Goal: Transaction & Acquisition: Book appointment/travel/reservation

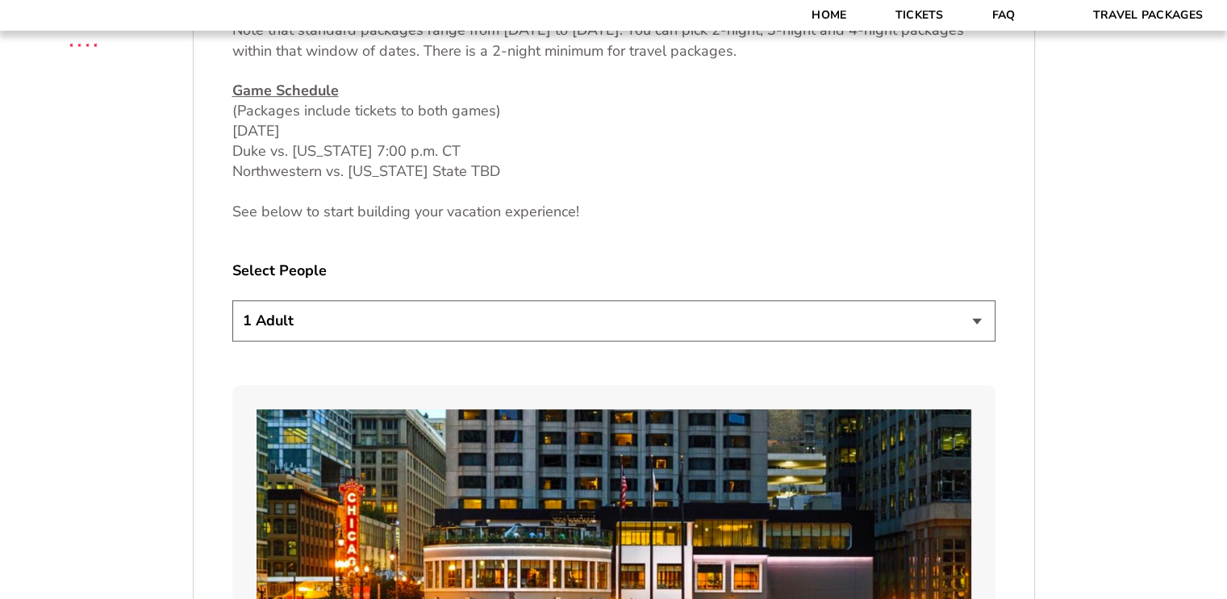
scroll to position [807, 0]
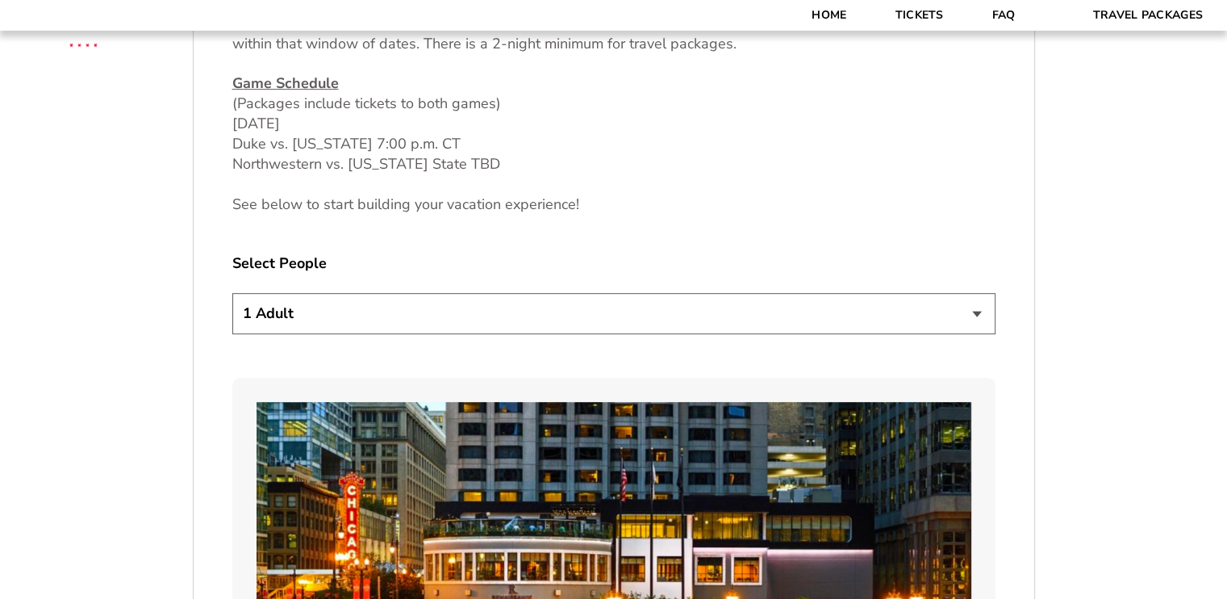
click at [980, 317] on select "1 Adult 2 Adults 3 Adults 4 Adults 2 Adults + 1 Child 2 Adults + 2 Children 2 A…" at bounding box center [613, 313] width 763 height 41
select select "3 Adults"
click at [232, 293] on select "1 Adult 2 Adults 3 Adults 4 Adults 2 Adults + 1 Child 2 Adults + 2 Children 2 A…" at bounding box center [613, 313] width 763 height 41
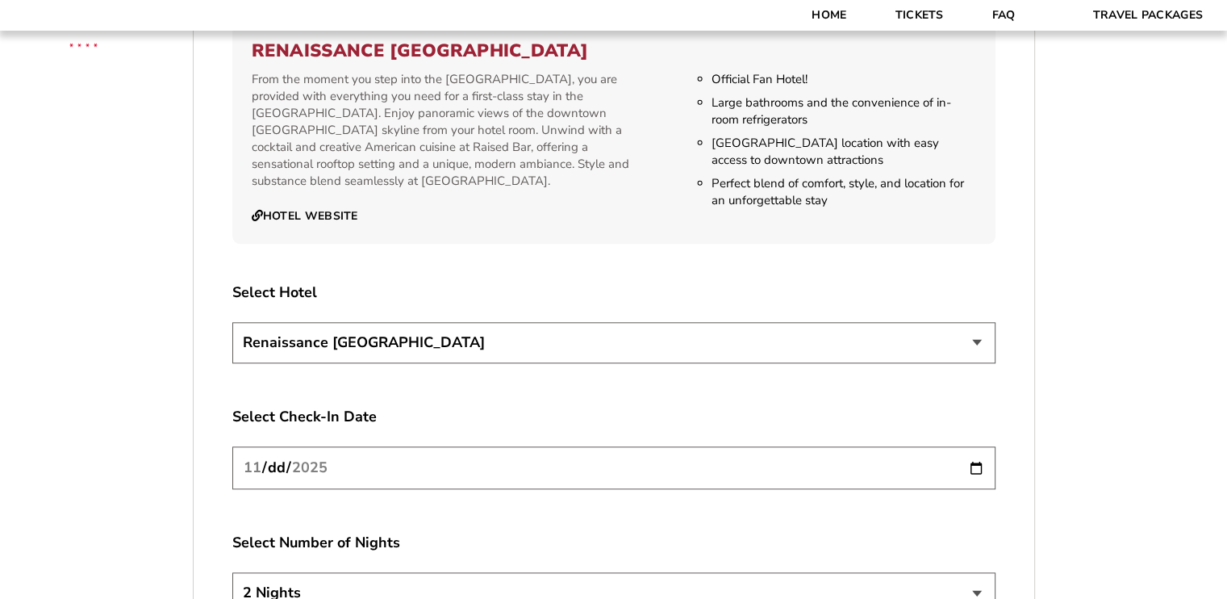
scroll to position [1775, 0]
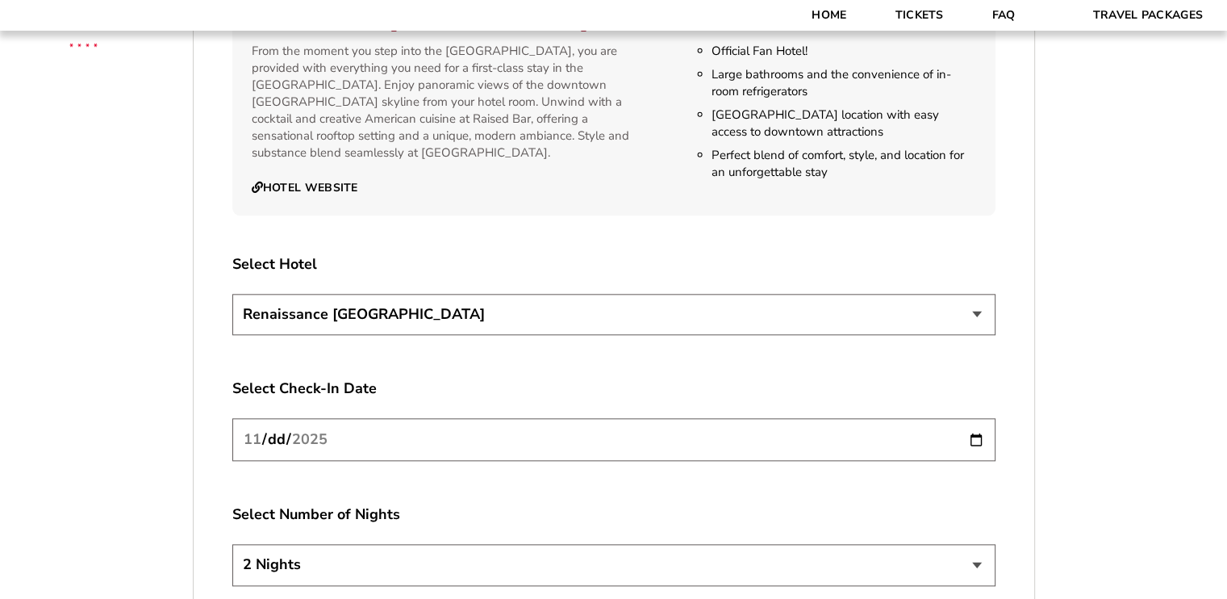
click at [978, 437] on input "[DATE]" at bounding box center [613, 439] width 763 height 43
click at [976, 435] on input "[DATE]" at bounding box center [613, 439] width 763 height 43
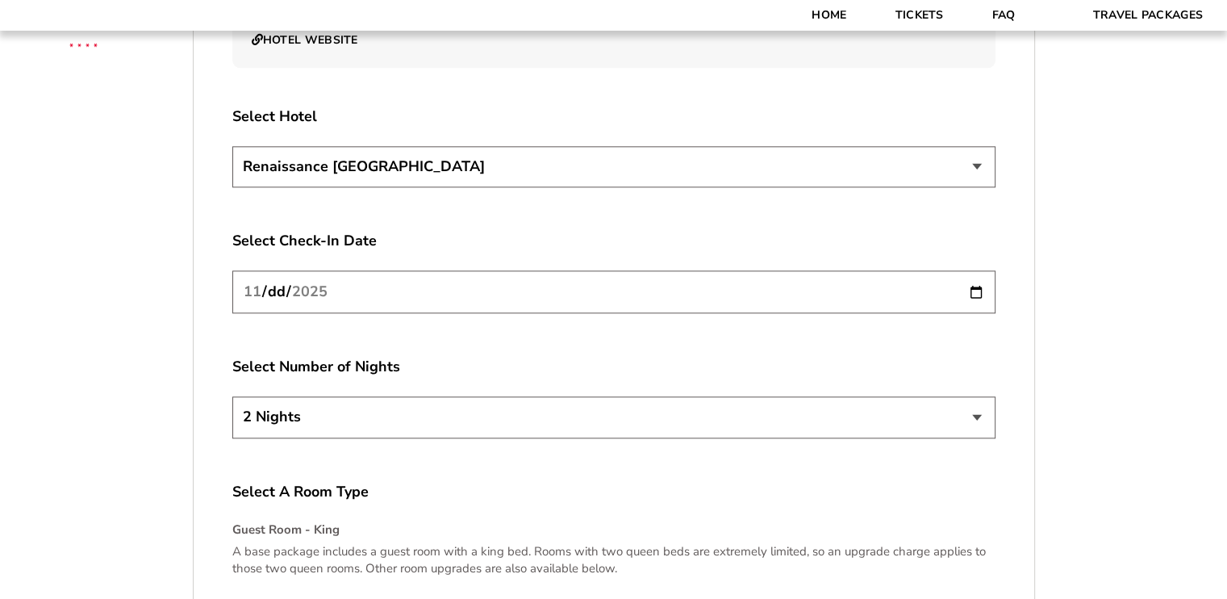
scroll to position [1937, 0]
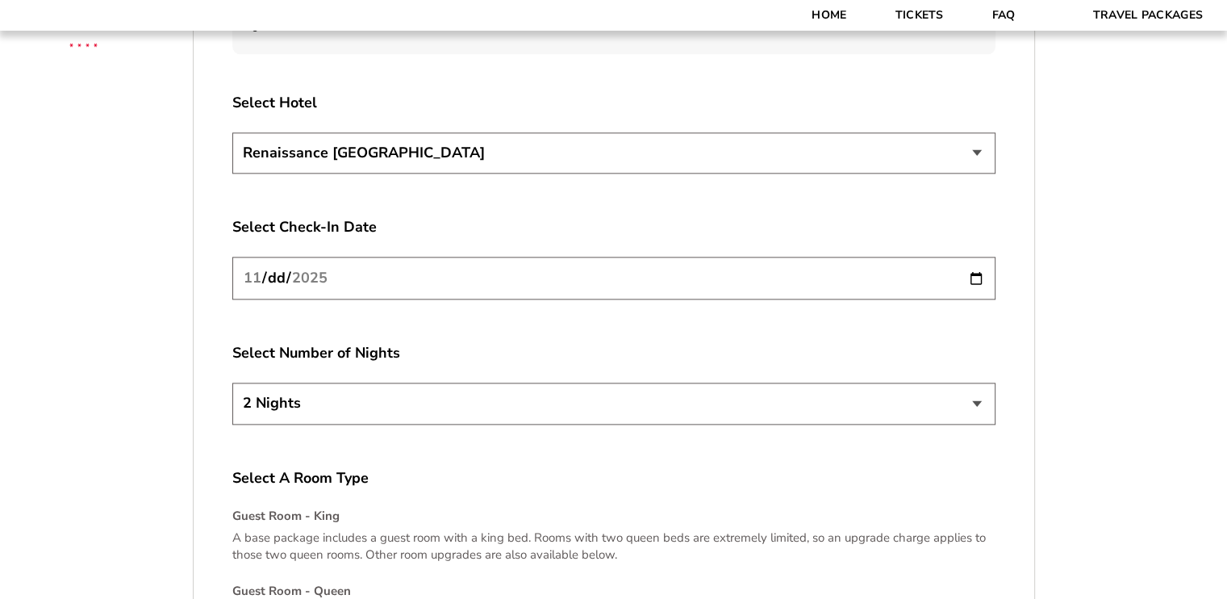
click at [976, 407] on select "2 Nights 3 Nights 4 Nights" at bounding box center [613, 403] width 763 height 41
select select "3 Nights"
click at [232, 383] on select "2 Nights 3 Nights 4 Nights" at bounding box center [613, 403] width 763 height 41
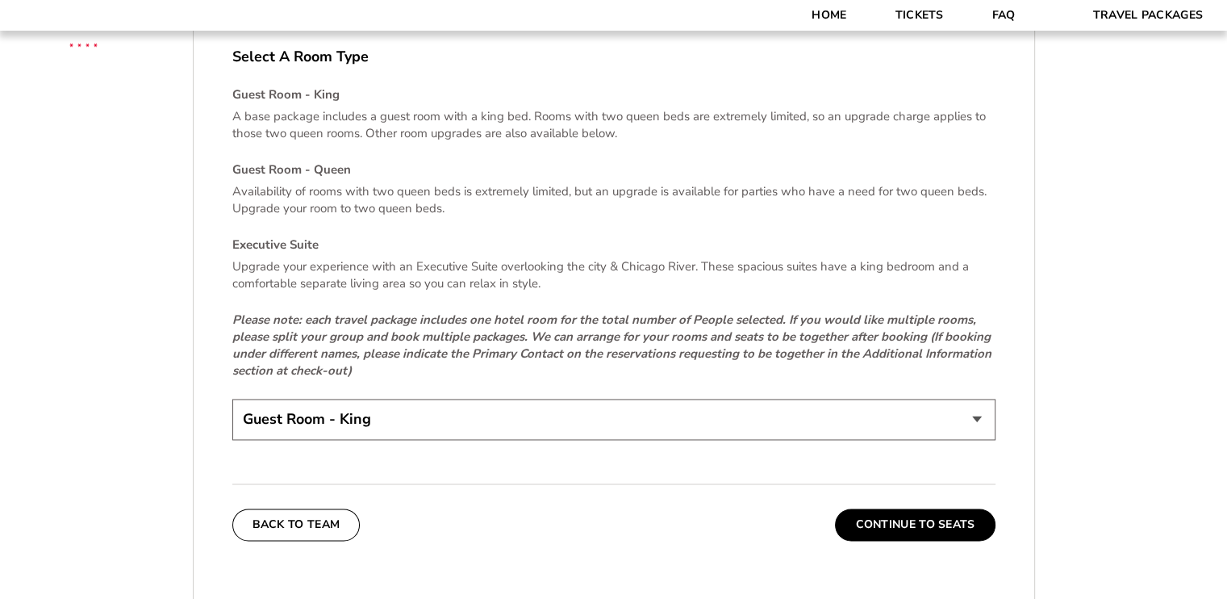
scroll to position [2340, 0]
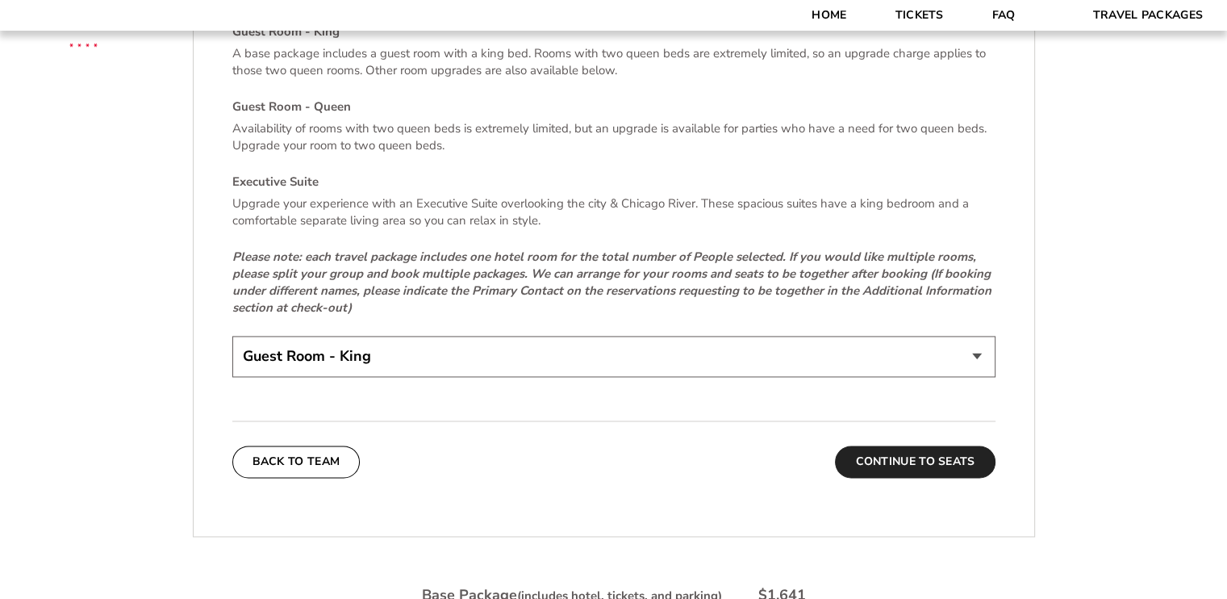
click at [902, 453] on button "Continue To Seats" at bounding box center [915, 461] width 160 height 32
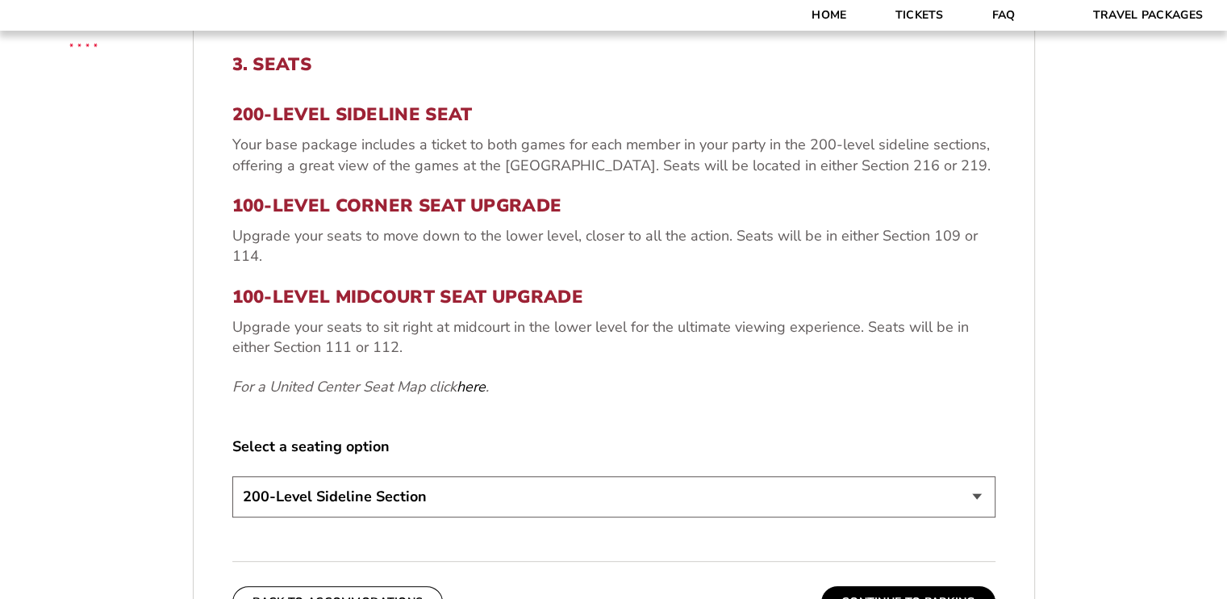
scroll to position [605, 0]
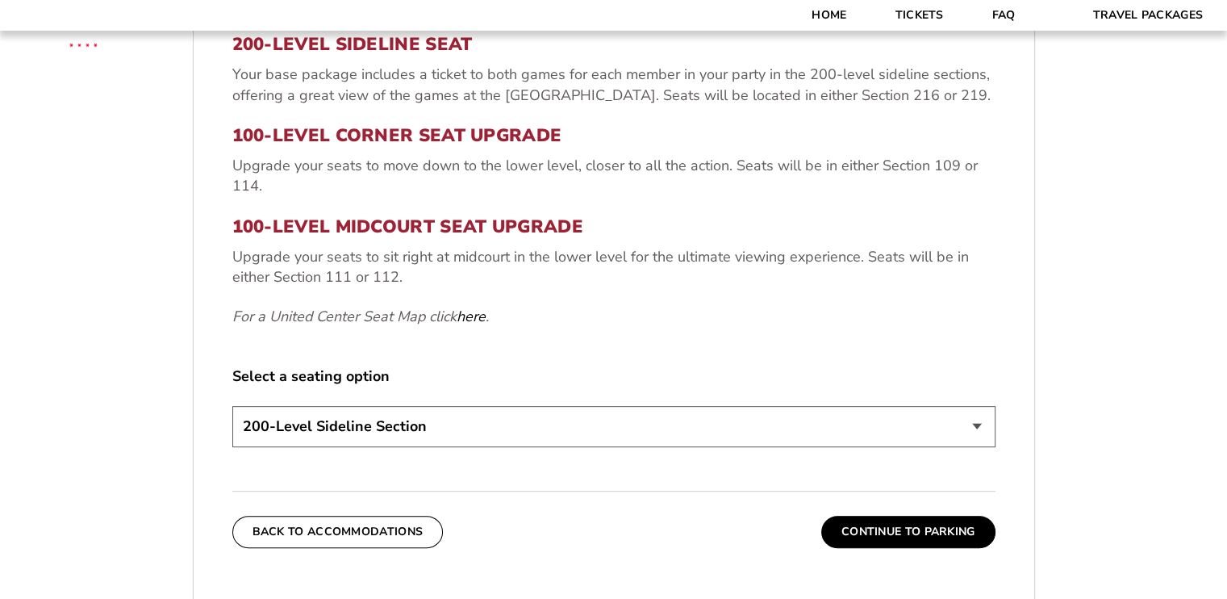
click at [972, 432] on select "200-Level Sideline Section 100-Level Corner Seat Upgrade (+$80 per person) 100-…" at bounding box center [613, 426] width 763 height 41
click at [977, 430] on select "200-Level Sideline Section 100-Level Corner Seat Upgrade (+$80 per person) 100-…" at bounding box center [613, 426] width 763 height 41
select select "100-Level Midcourt Seat Upgrade"
click at [232, 406] on select "200-Level Sideline Section 100-Level Corner Seat Upgrade (+$80 per person) 100-…" at bounding box center [613, 426] width 763 height 41
click at [893, 529] on button "Continue To Parking" at bounding box center [909, 532] width 174 height 32
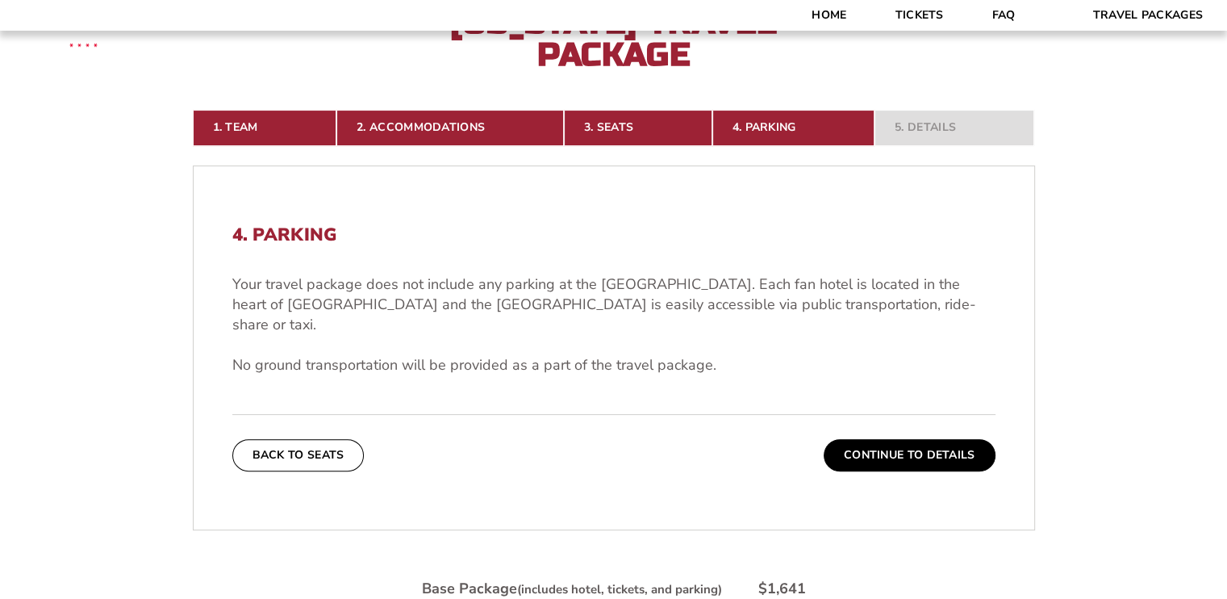
scroll to position [121, 0]
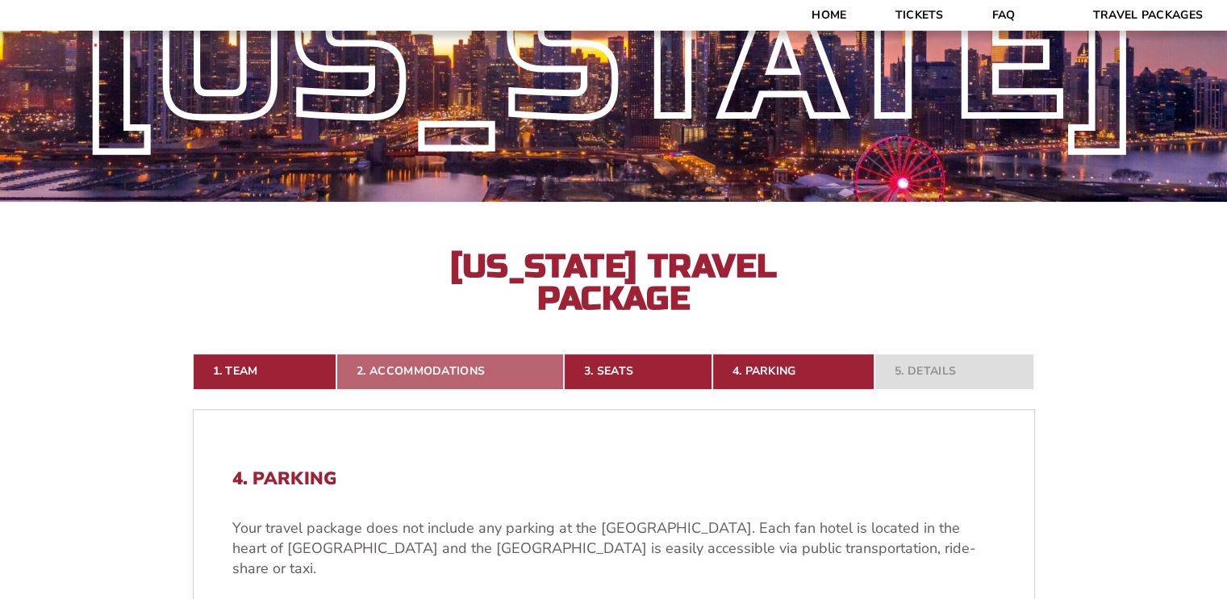
click at [413, 364] on link "2. Accommodations" at bounding box center [451, 371] width 228 height 36
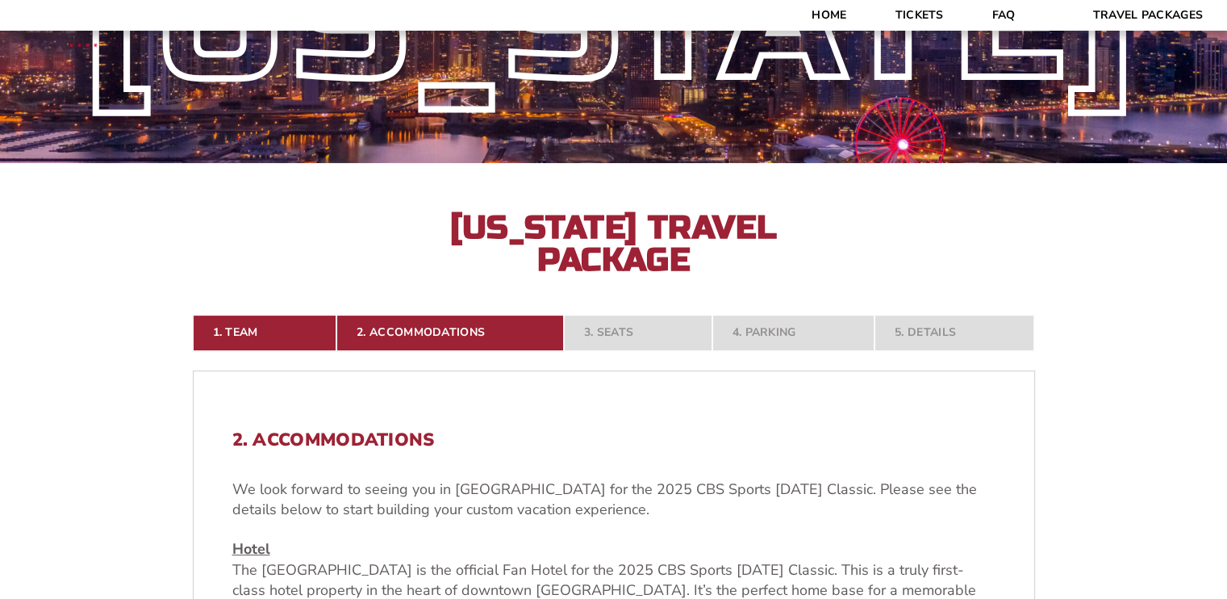
scroll to position [0, 0]
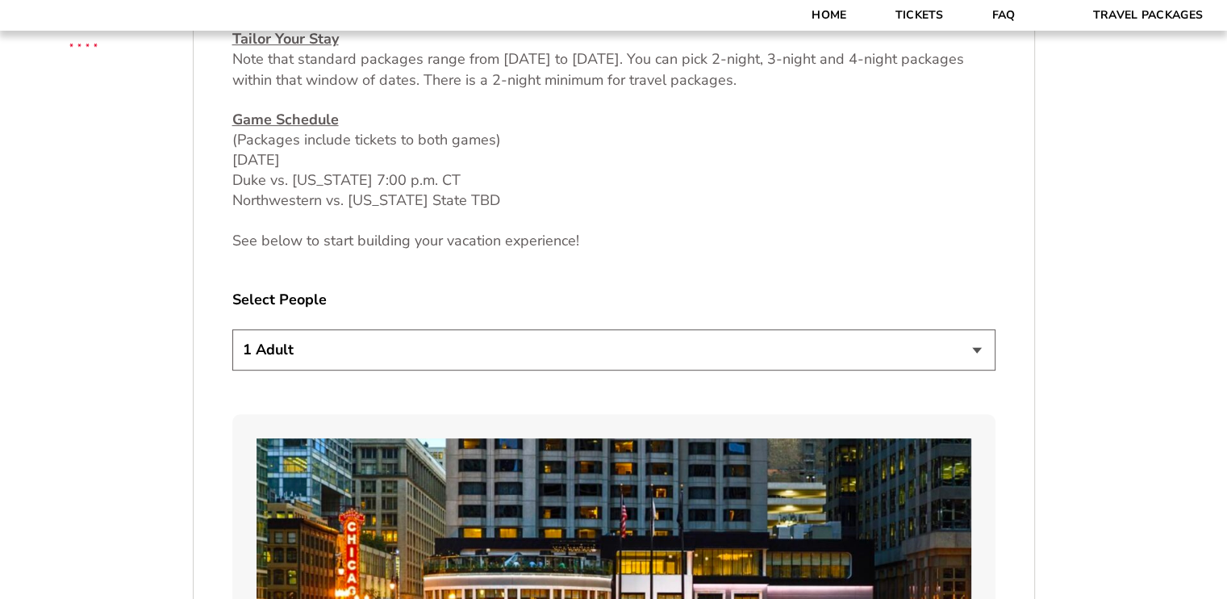
scroll to position [807, 0]
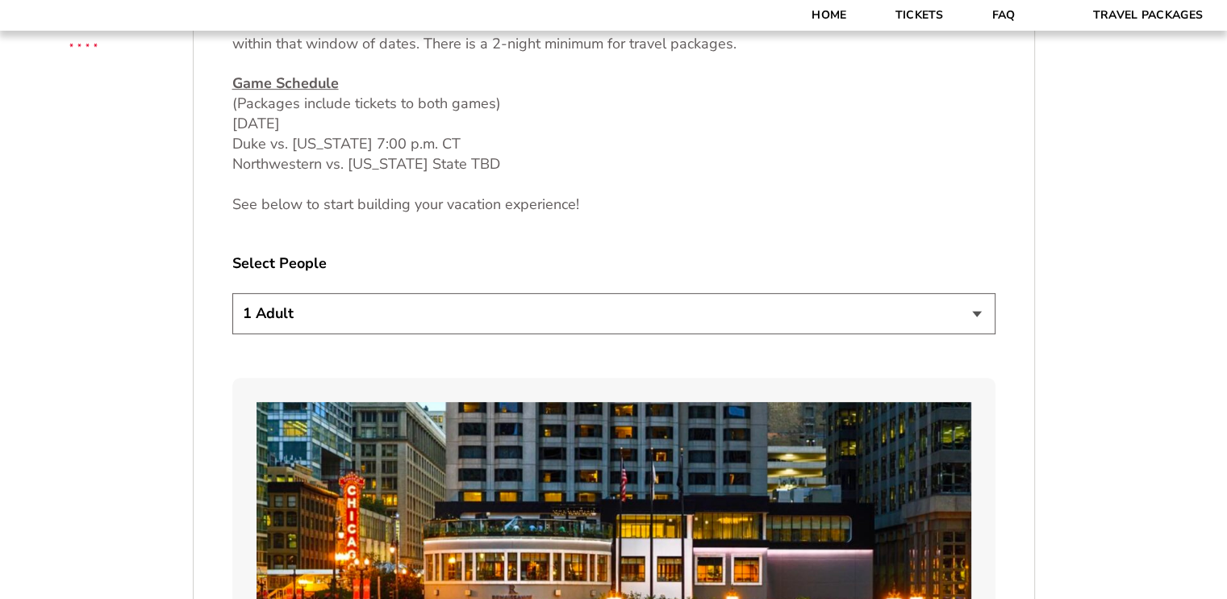
click at [975, 320] on select "1 Adult 2 Adults 3 Adults 4 Adults 2 Adults + 1 Child 2 Adults + 2 Children 2 A…" at bounding box center [613, 313] width 763 height 41
select select "3 Adults"
click at [232, 293] on select "1 Adult 2 Adults 3 Adults 4 Adults 2 Adults + 1 Child 2 Adults + 2 Children 2 A…" at bounding box center [613, 313] width 763 height 41
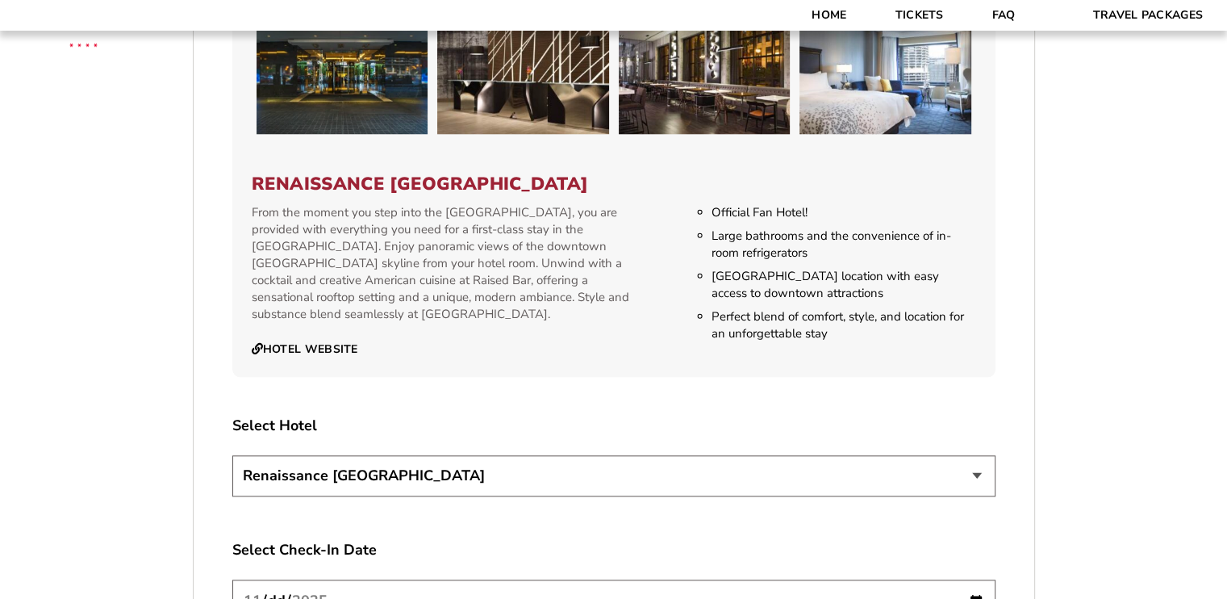
scroll to position [1695, 0]
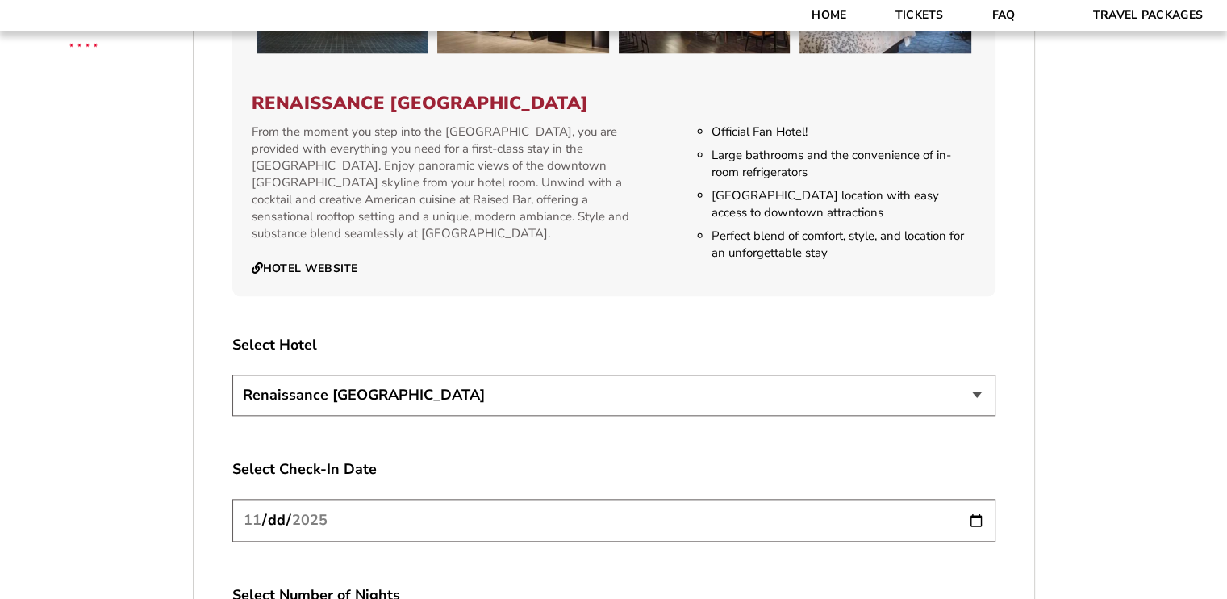
click at [980, 399] on select "Renaissance [GEOGRAPHIC_DATA]" at bounding box center [613, 394] width 763 height 41
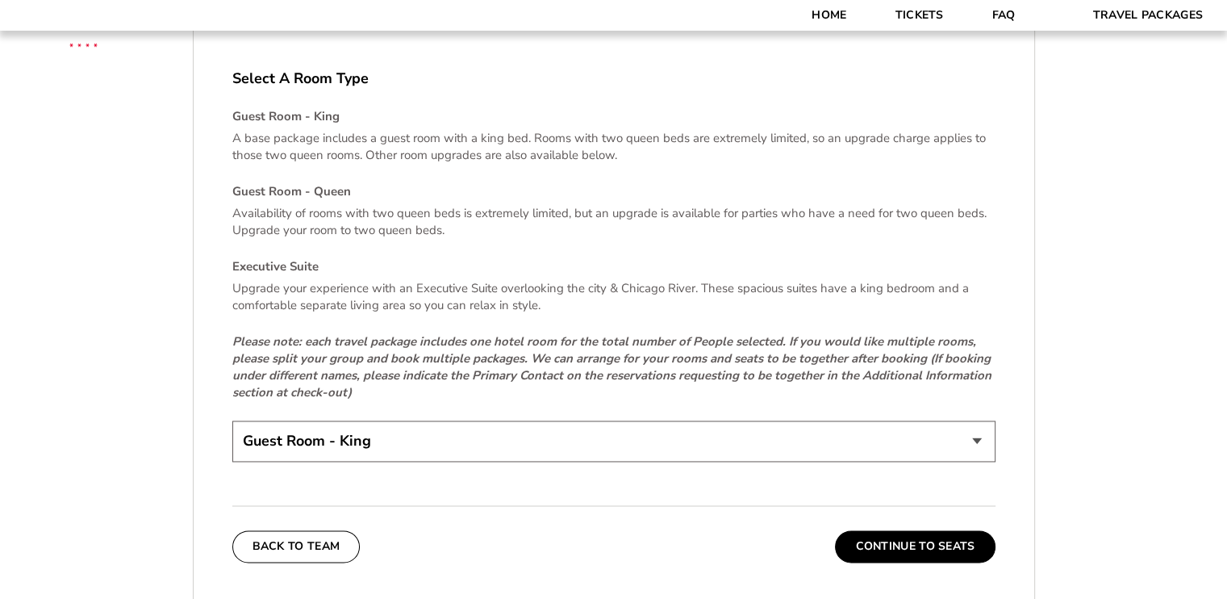
scroll to position [2340, 0]
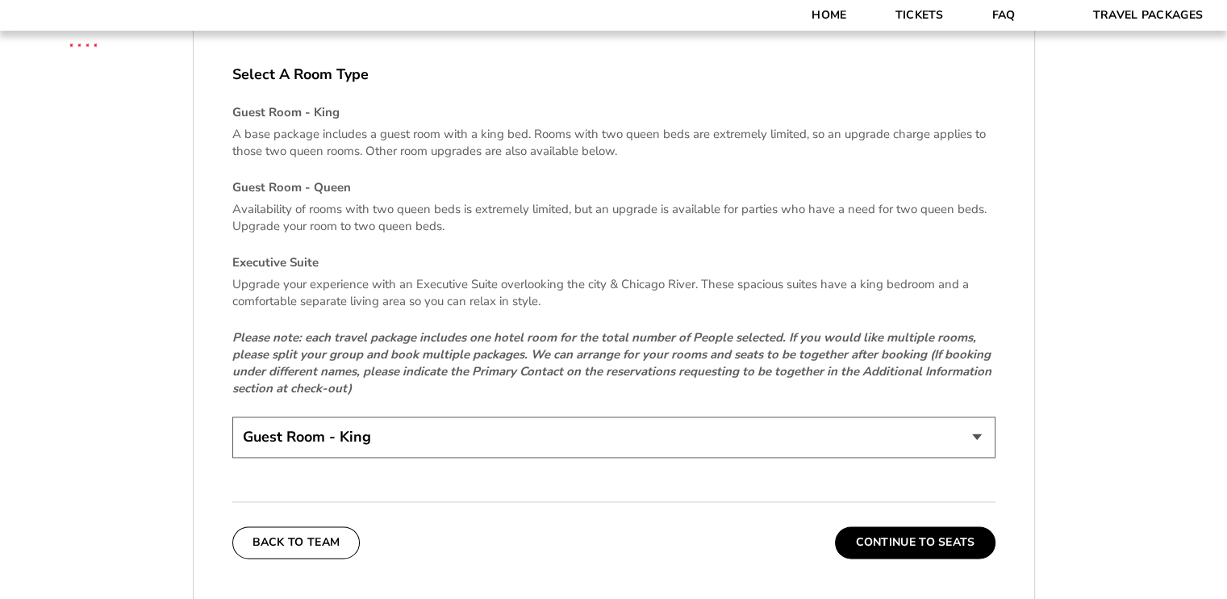
click at [985, 435] on select "Guest Room - King Guest Room - Queen (+$95 per night) Executive Suite (+$315 pe…" at bounding box center [613, 436] width 763 height 41
click at [232, 416] on select "Guest Room - King Guest Room - Queen (+$95 per night) Executive Suite (+$315 pe…" at bounding box center [613, 436] width 763 height 41
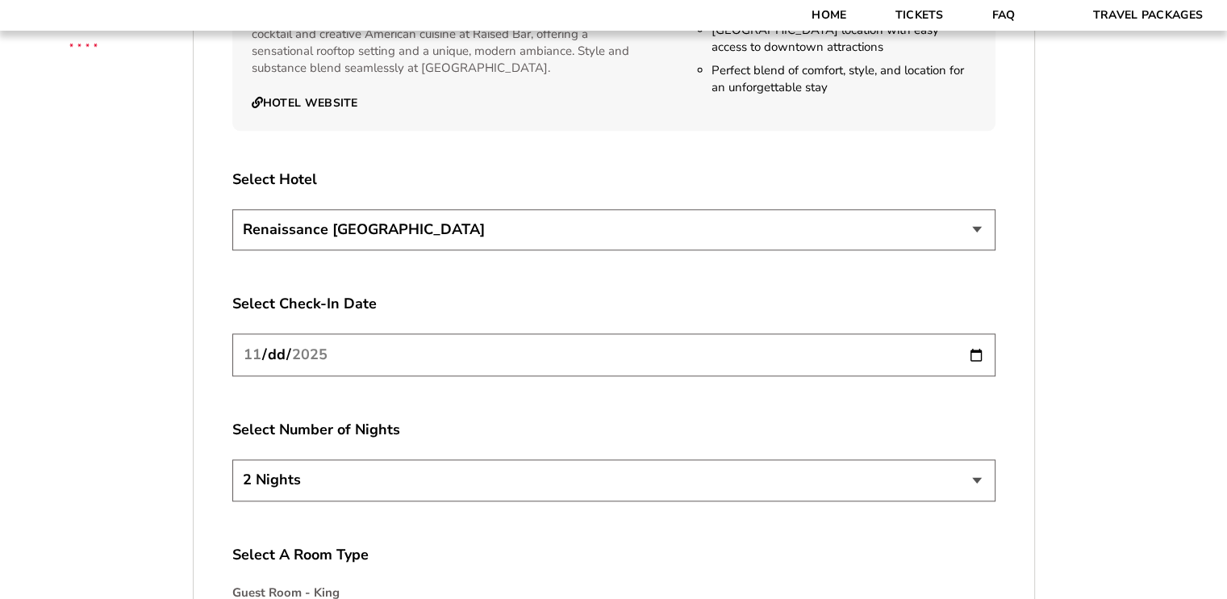
scroll to position [1856, 0]
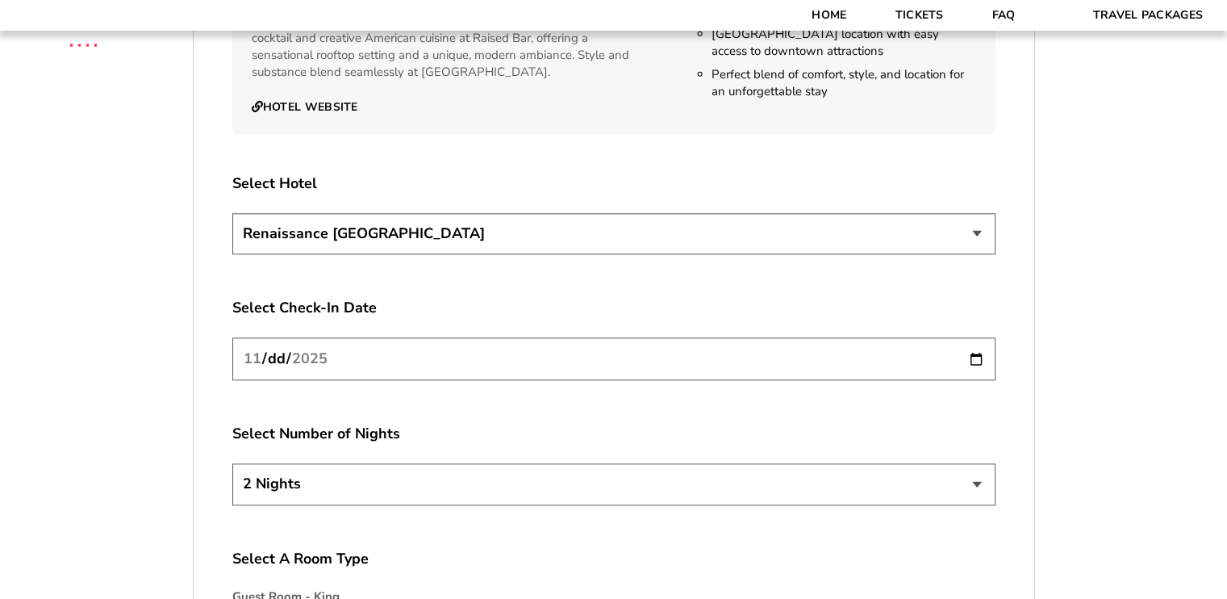
click at [974, 239] on select "Renaissance [GEOGRAPHIC_DATA]" at bounding box center [613, 233] width 763 height 41
click at [976, 364] on input "[DATE]" at bounding box center [613, 358] width 763 height 43
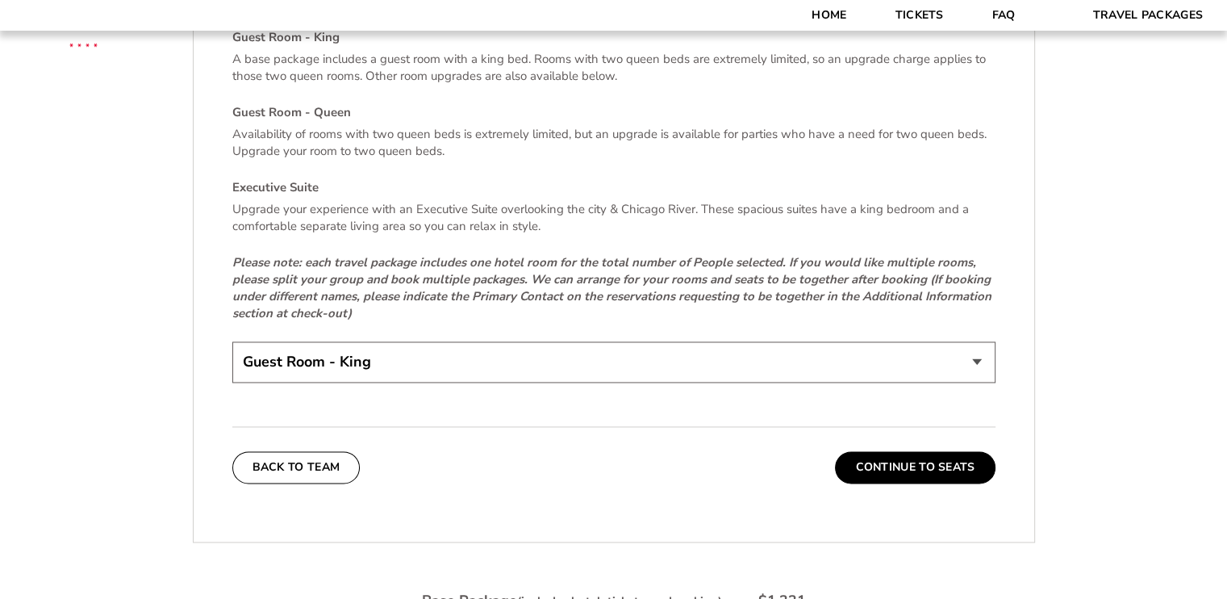
scroll to position [2582, 0]
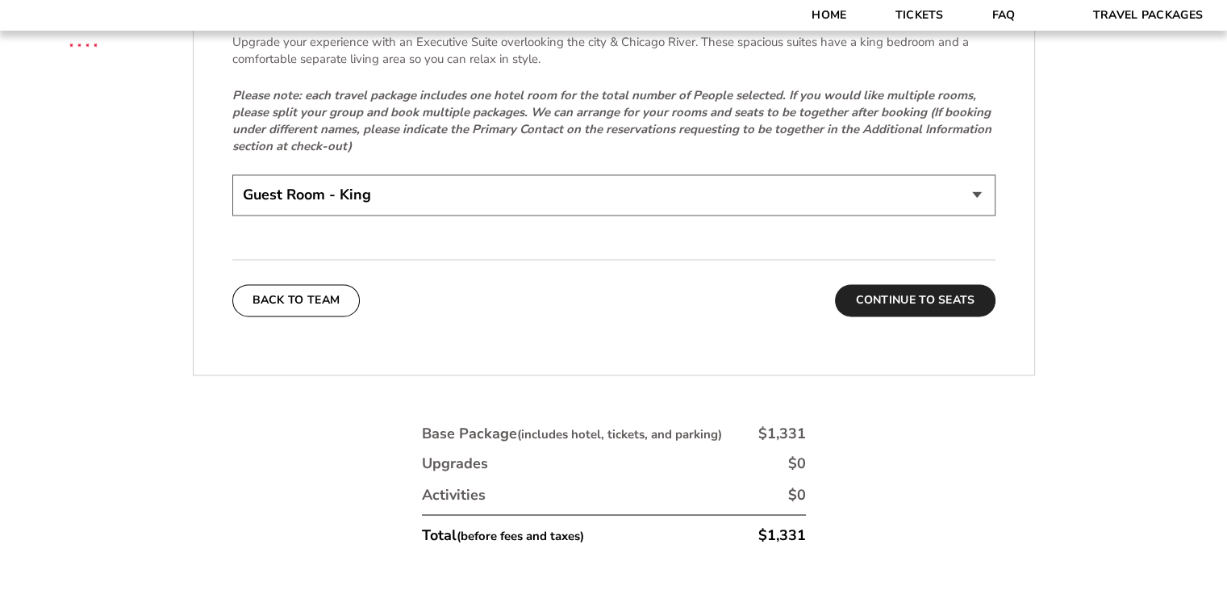
click at [886, 295] on button "Continue To Seats" at bounding box center [915, 300] width 160 height 32
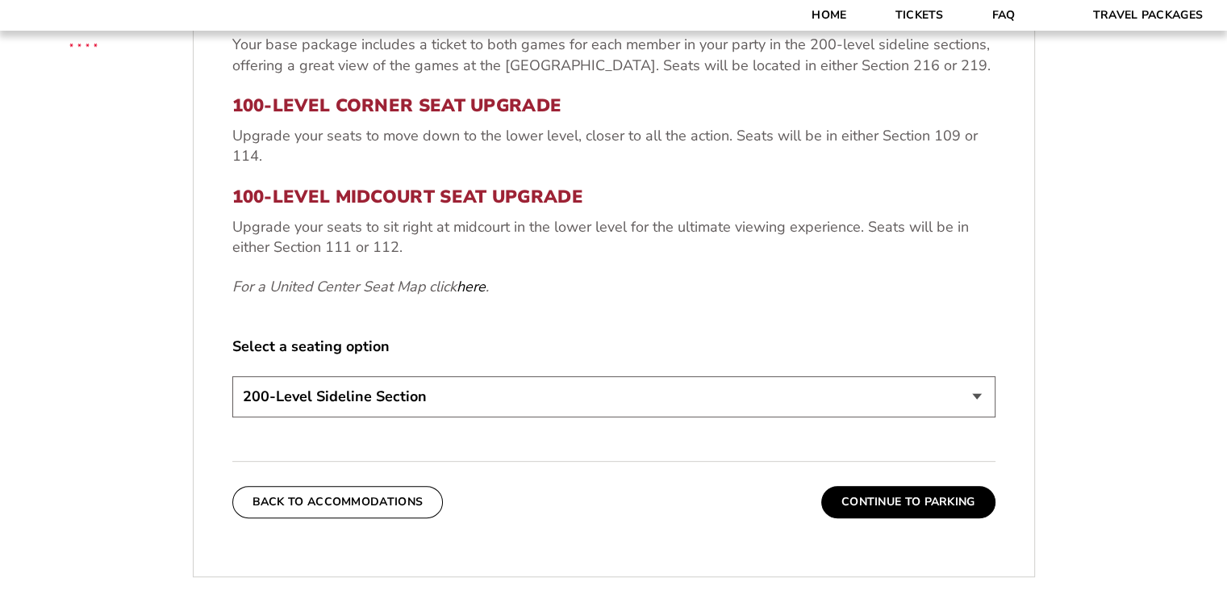
scroll to position [686, 0]
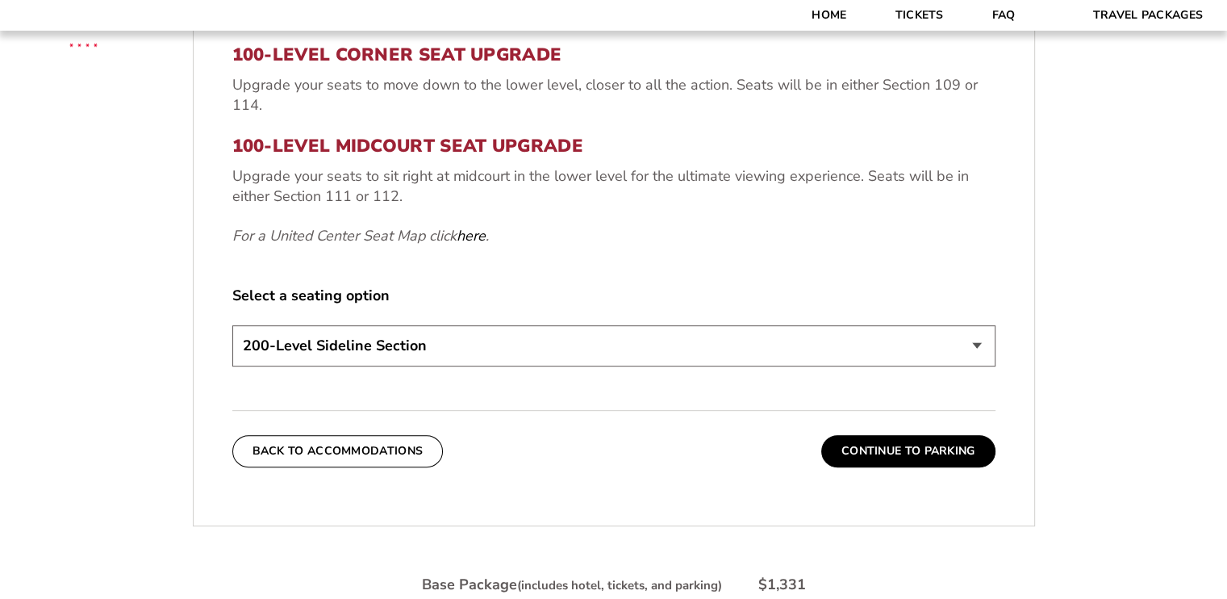
click at [975, 342] on select "200-Level Sideline Section 100-Level Corner Seat Upgrade (+$80 per person) 100-…" at bounding box center [613, 345] width 763 height 41
click at [232, 325] on select "200-Level Sideline Section 100-Level Corner Seat Upgrade (+$80 per person) 100-…" at bounding box center [613, 345] width 763 height 41
click at [901, 445] on button "Continue To Parking" at bounding box center [909, 451] width 174 height 32
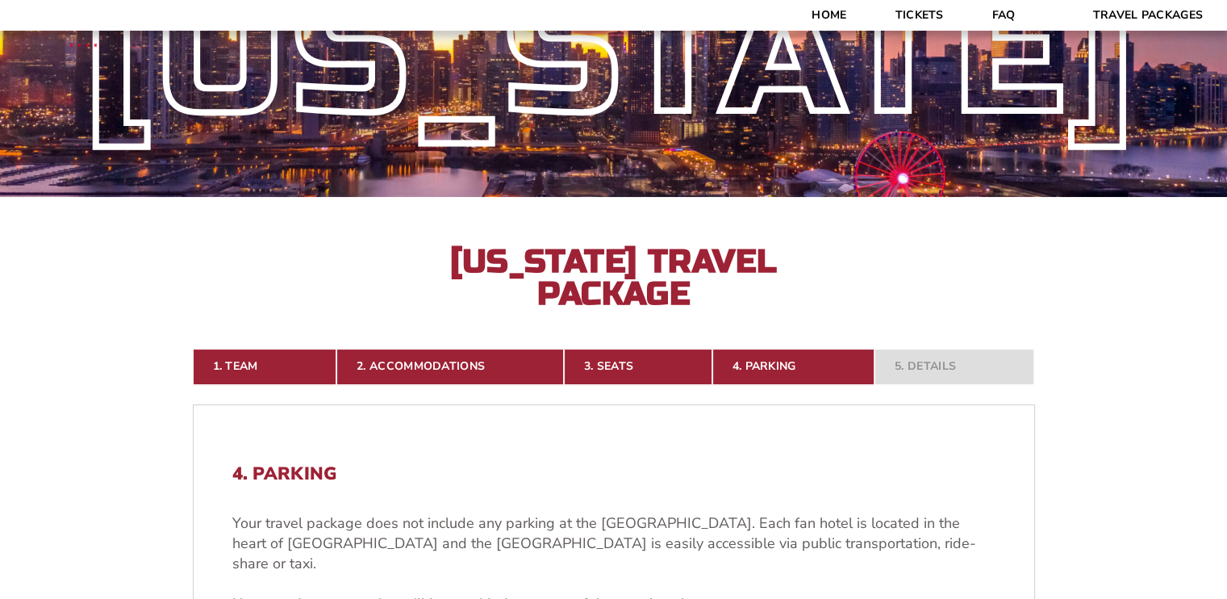
scroll to position [0, 0]
